Goal: Information Seeking & Learning: Learn about a topic

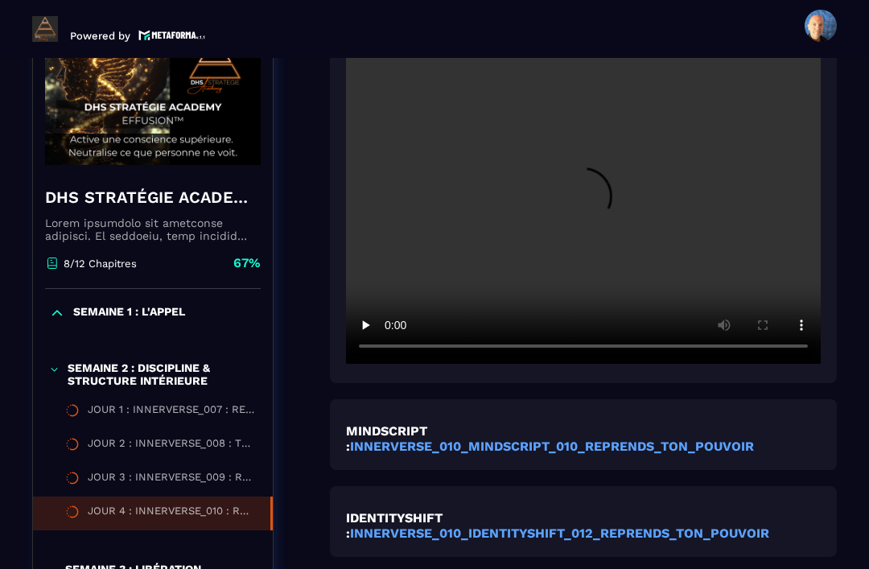
scroll to position [456, 0]
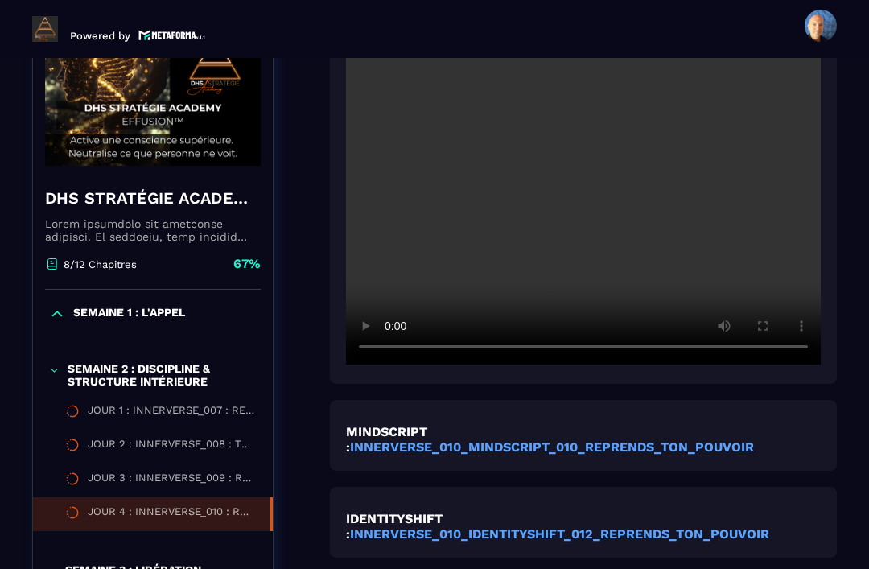
click at [595, 222] on video at bounding box center [583, 206] width 475 height 316
click at [725, 299] on video at bounding box center [583, 206] width 475 height 316
click at [805, 292] on video at bounding box center [583, 206] width 475 height 316
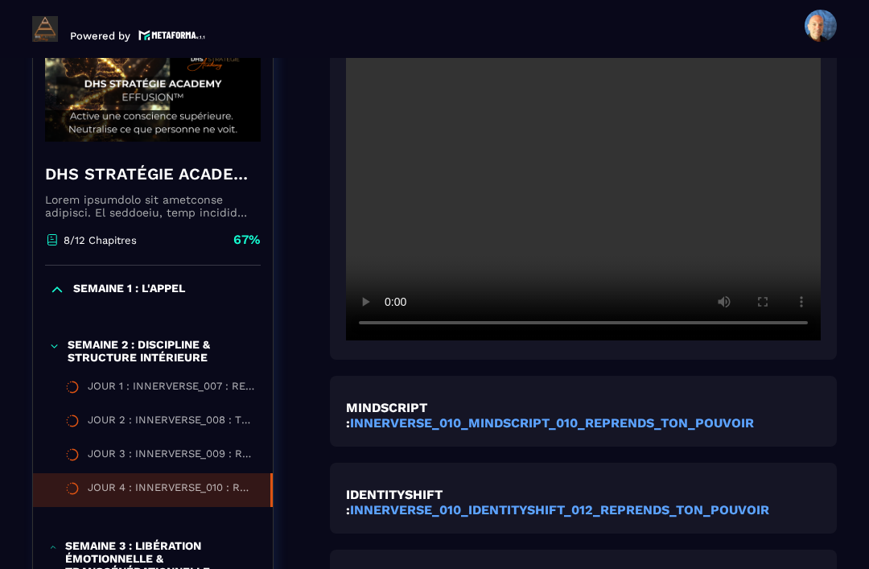
scroll to position [472, 0]
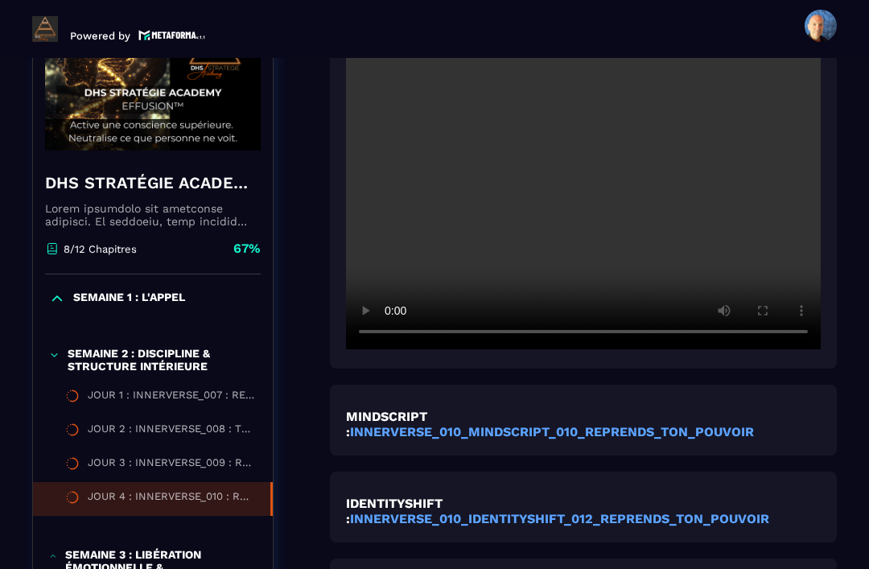
click at [788, 297] on video at bounding box center [583, 191] width 475 height 316
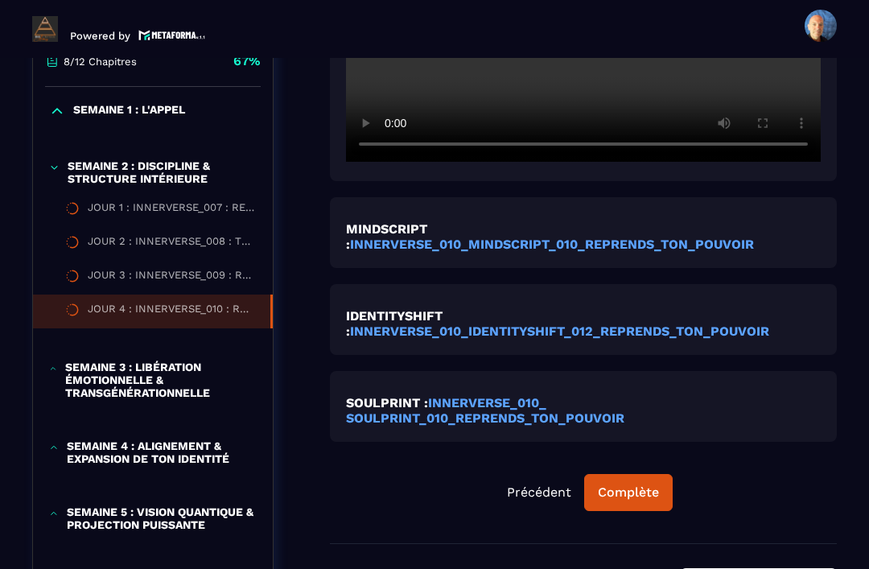
scroll to position [659, 0]
click at [534, 426] on strong "INNERVERSE_010_ SOULPRINT_010_REPRENDS_TON_POUVOIR" at bounding box center [485, 410] width 279 height 31
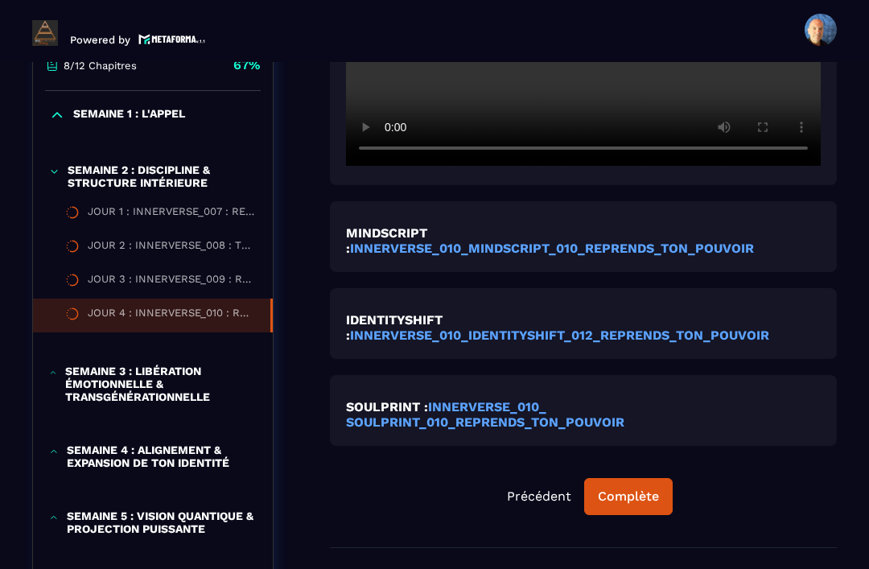
click at [572, 430] on strong "INNERVERSE_010_ SOULPRINT_010_REPRENDS_TON_POUVOIR" at bounding box center [485, 414] width 279 height 31
click at [540, 428] on strong "INNERVERSE_010_ SOULPRINT_010_REPRENDS_TON_POUVOIR" at bounding box center [485, 414] width 279 height 31
click at [620, 329] on p "IDENTITYSHIFT : INNERVERSE_010_IDENTITYSHIFT_012_REPRENDS_TON_POUVOIR" at bounding box center [583, 327] width 475 height 31
click at [643, 330] on p "IDENTITYSHIFT : INNERVERSE_010_IDENTITYSHIFT_012_REPRENDS_TON_POUVOIR" at bounding box center [583, 327] width 475 height 31
click at [589, 343] on strong "INNERVERSE_010_IDENTITYSHIFT_012_REPRENDS_TON_POUVOIR" at bounding box center [559, 335] width 419 height 15
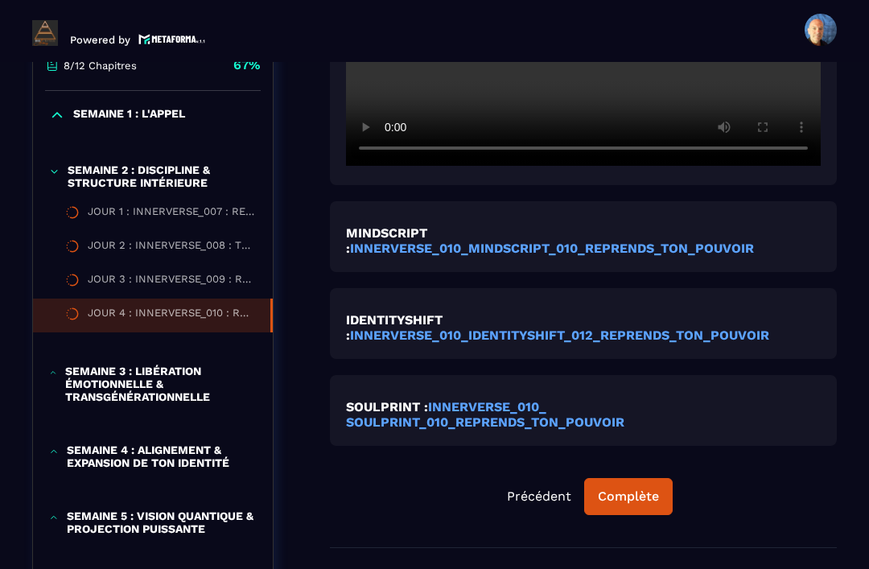
click at [638, 256] on strong "INNERVERSE_010_MINDSCRIPT_010_REPRENDS_TON_POUVOIR" at bounding box center [552, 248] width 404 height 15
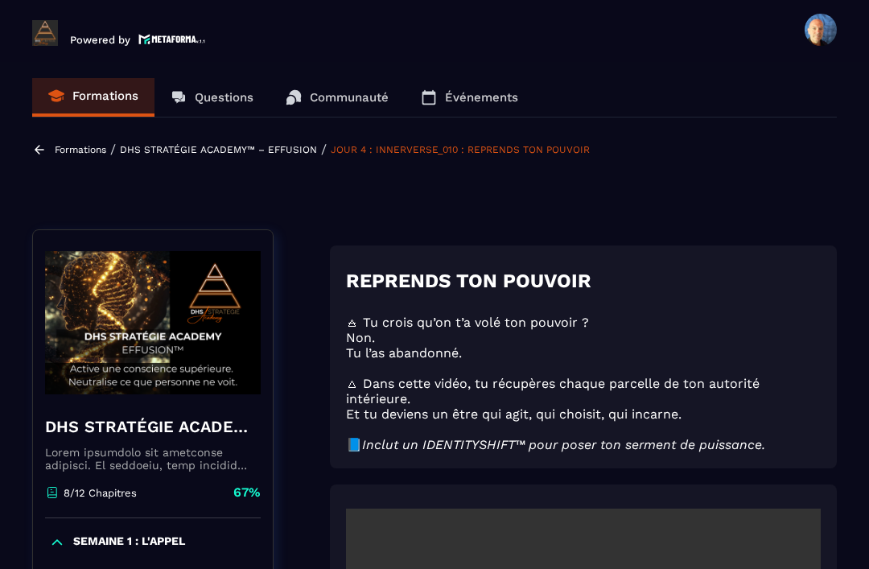
scroll to position [0, 0]
click at [77, 151] on p "Formations" at bounding box center [81, 149] width 52 height 11
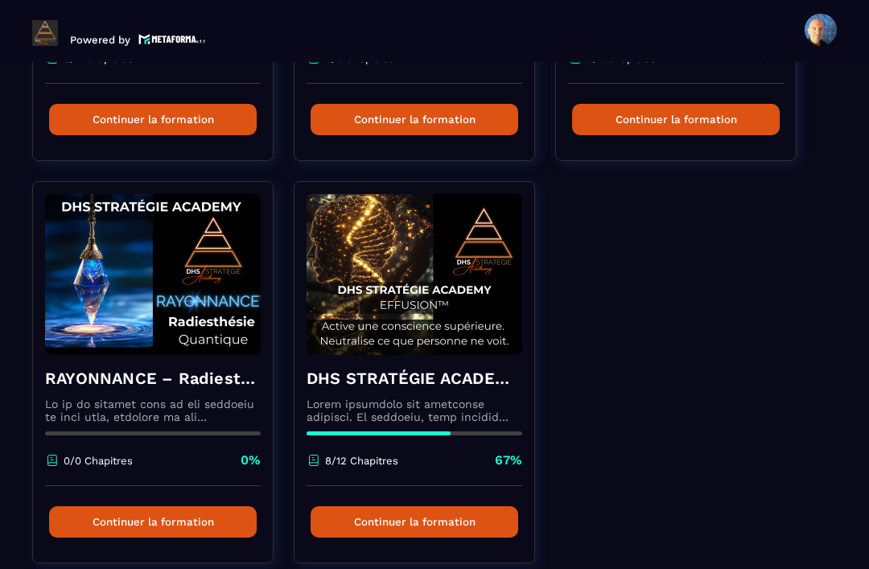
scroll to position [825, 0]
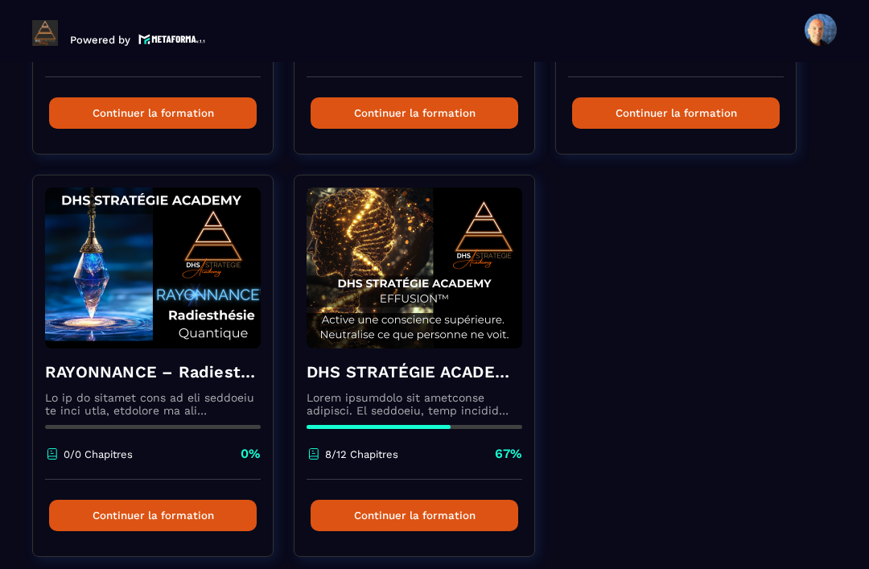
click at [426, 380] on h4 "DHS STRATÉGIE ACADEMY™ – EFFUSION" at bounding box center [415, 372] width 216 height 23
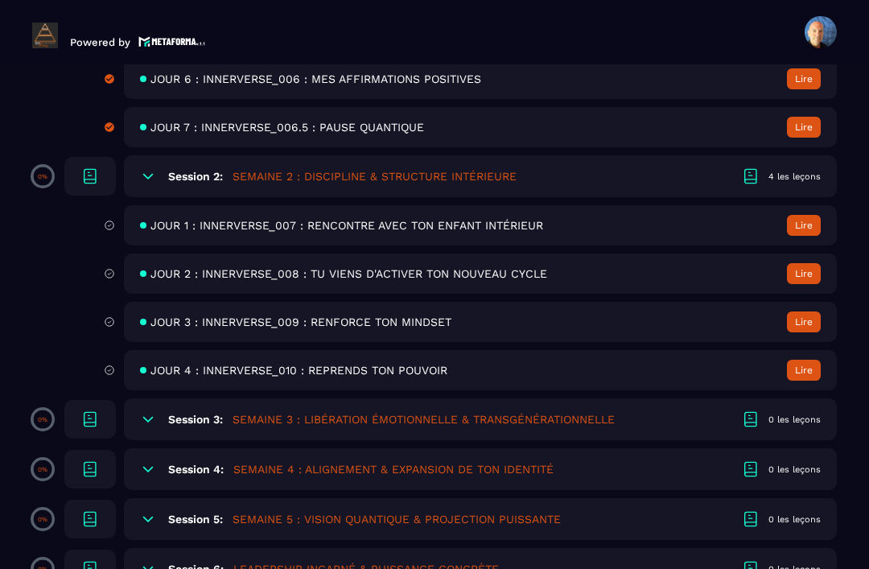
scroll to position [897, 0]
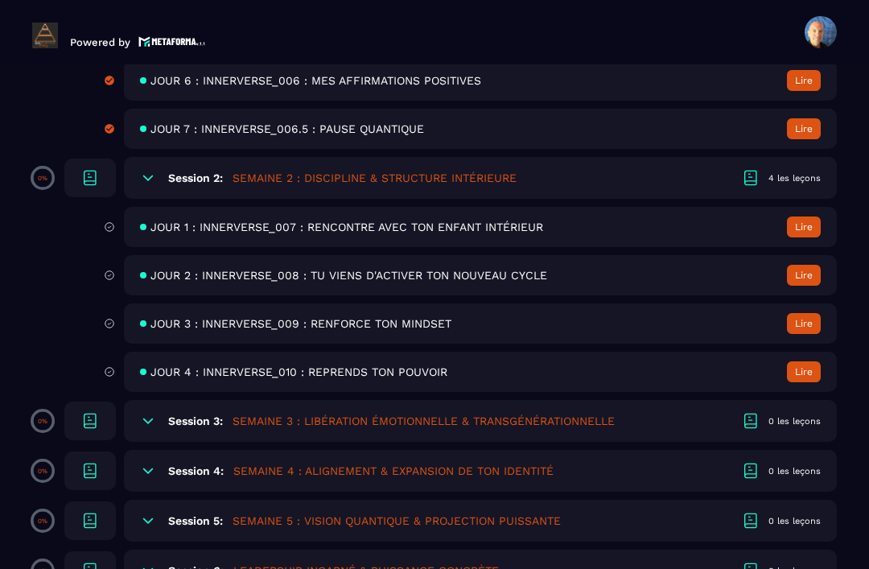
click at [498, 269] on span "JOUR 2 : INNERVERSE_008 : TU VIENS D'ACTIVER TON NOUVEAU CYCLE" at bounding box center [349, 275] width 397 height 13
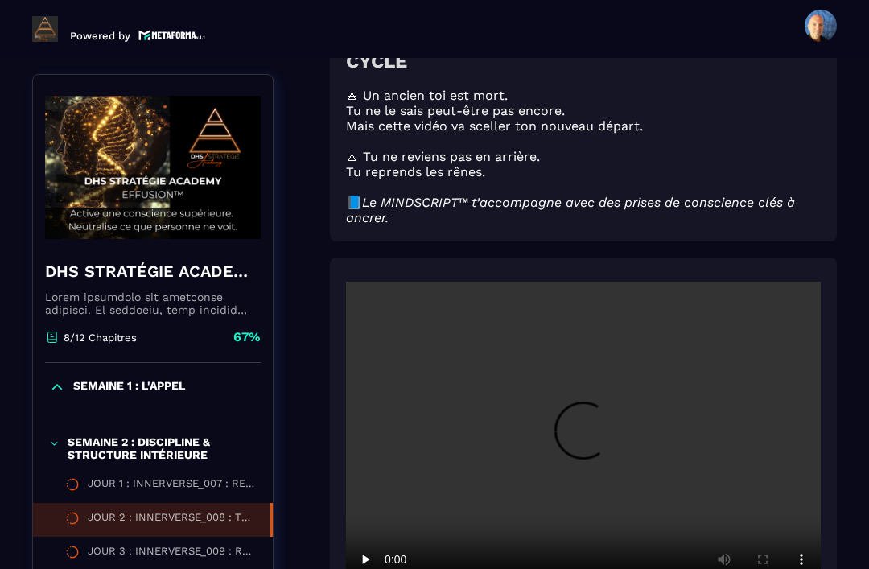
scroll to position [238, 0]
click at [598, 389] on video at bounding box center [583, 440] width 475 height 316
click at [615, 415] on video at bounding box center [583, 440] width 475 height 316
click at [588, 400] on video at bounding box center [583, 440] width 475 height 316
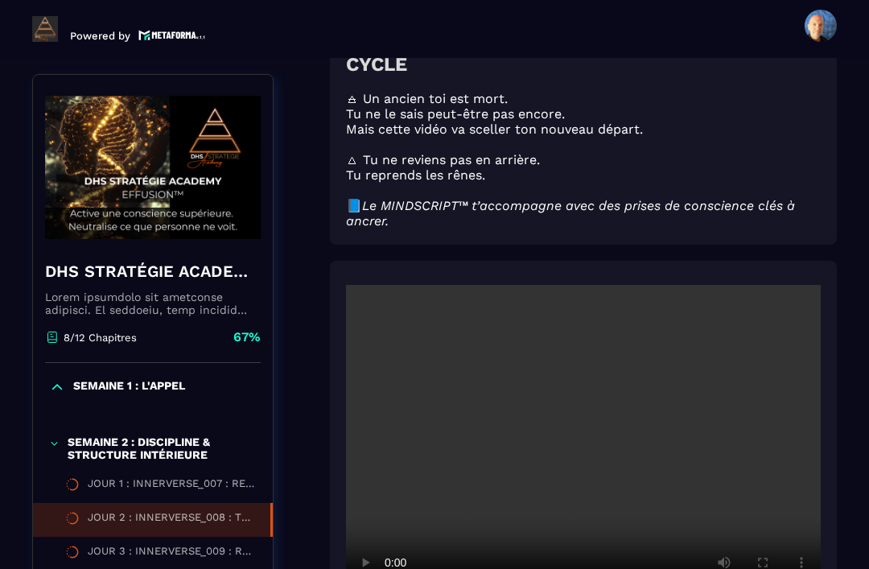
click at [591, 403] on video at bounding box center [583, 443] width 475 height 316
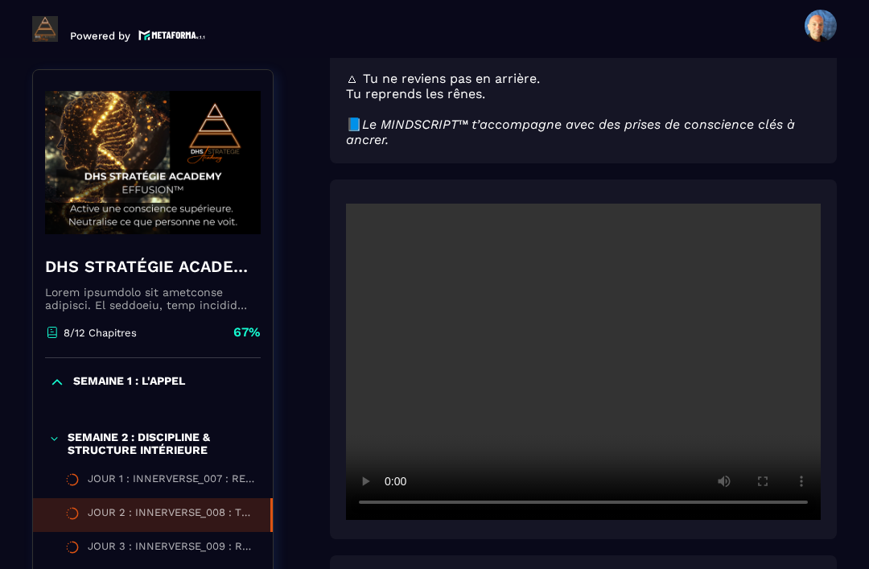
scroll to position [327, 0]
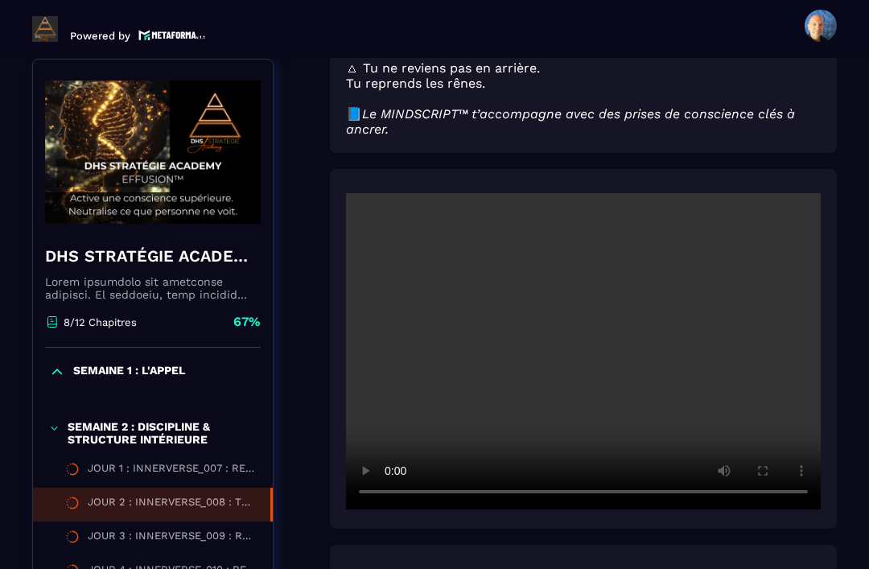
click at [763, 337] on video at bounding box center [583, 351] width 475 height 316
click at [182, 530] on div "JOUR 3 : INNERVERSE_009 : RENFORCE TON MINDSET" at bounding box center [172, 539] width 169 height 18
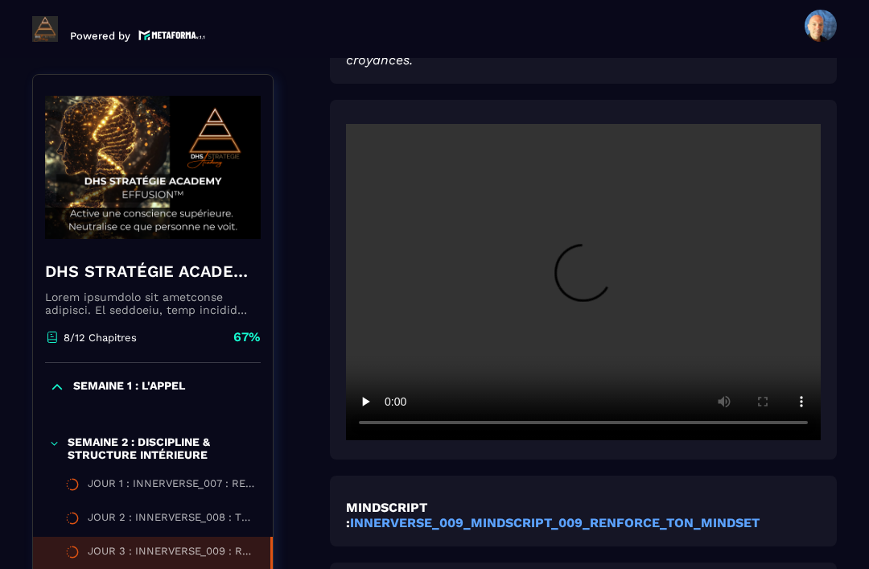
scroll to position [374, 0]
click at [576, 240] on video at bounding box center [583, 282] width 475 height 316
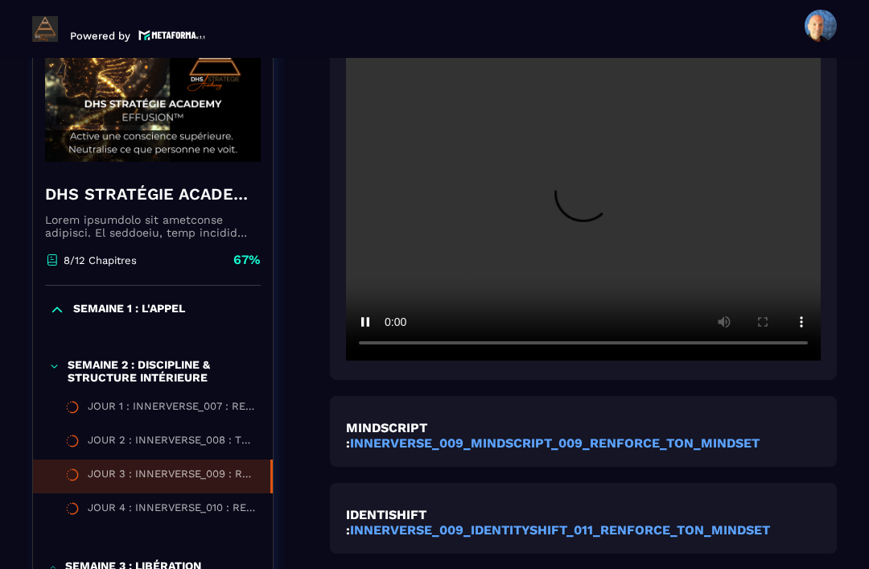
scroll to position [452, 0]
click at [542, 242] on video at bounding box center [583, 203] width 475 height 316
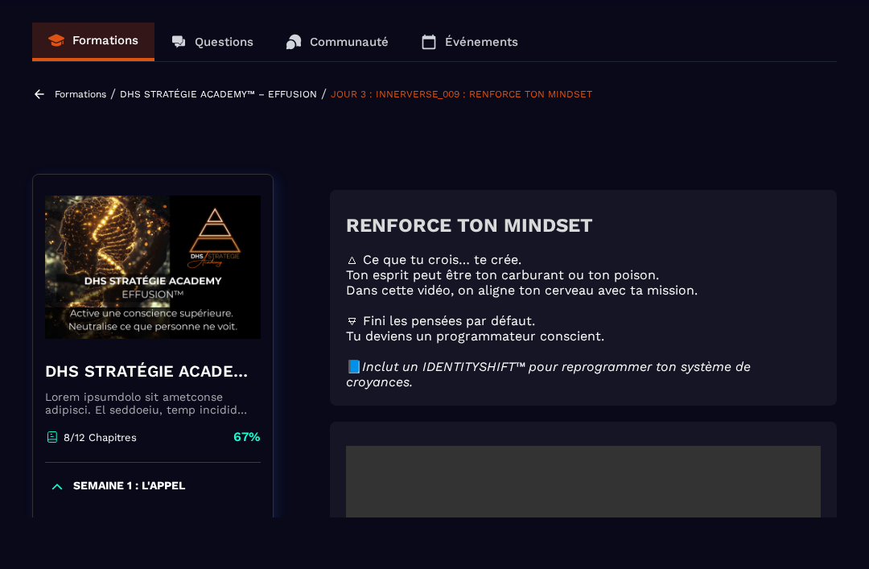
scroll to position [34, 0]
